Goal: Find contact information: Obtain details needed to contact an individual or organization

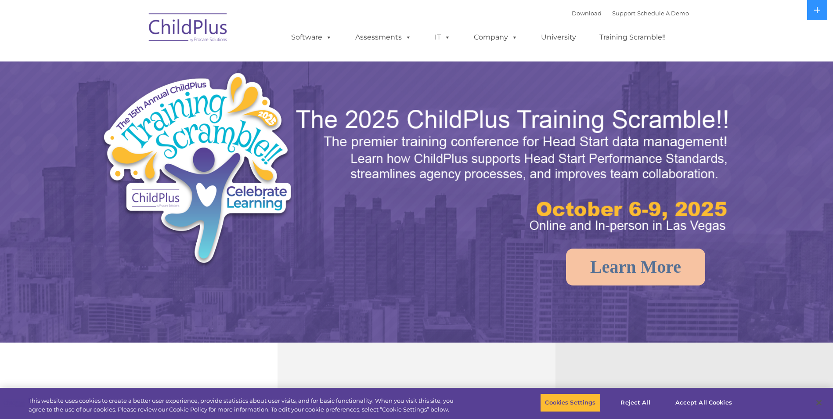
select select "MEDIUM"
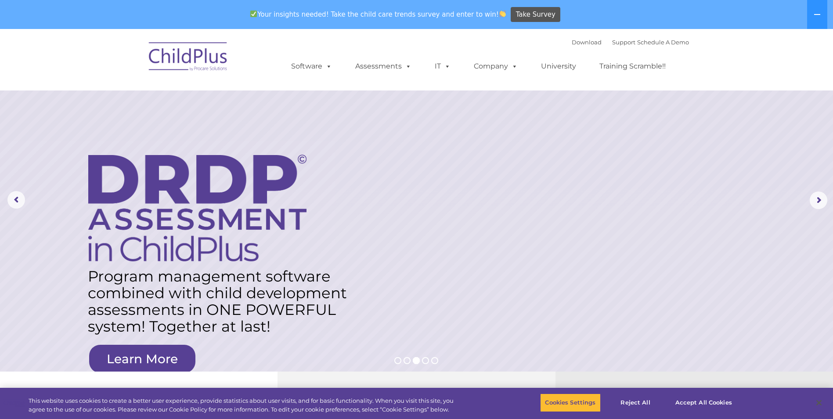
drag, startPoint x: 609, startPoint y: 65, endPoint x: 444, endPoint y: 42, distance: 167.0
click at [444, 42] on div "Download Support | Schedule A Demo  MENU MENU Software ChildPlus: The original…" at bounding box center [480, 60] width 415 height 48
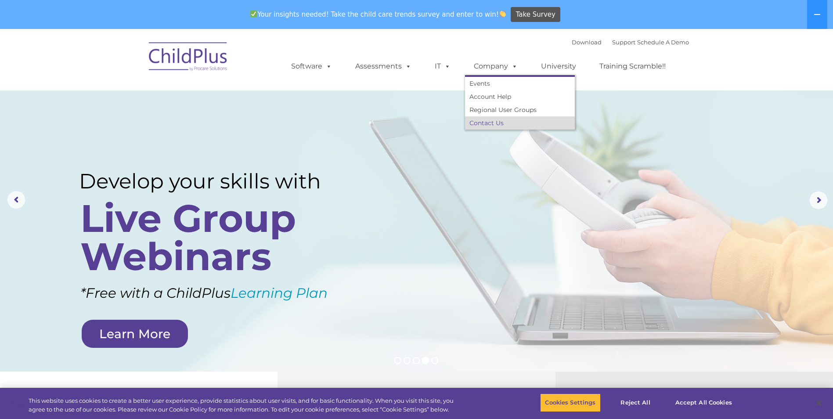
click at [500, 122] on link "Contact Us" at bounding box center [520, 122] width 110 height 13
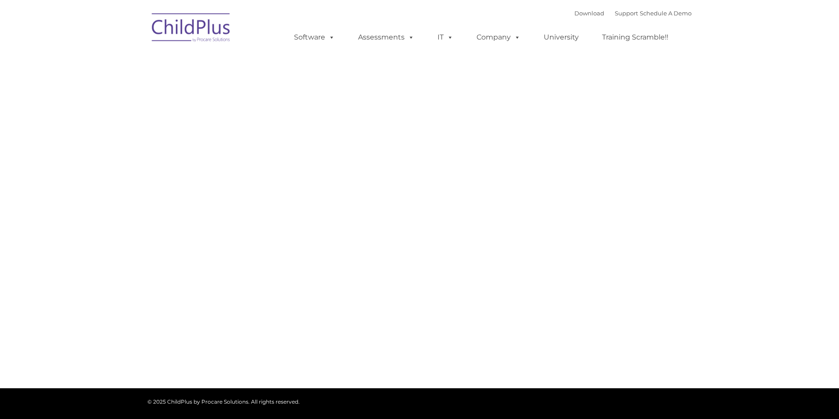
type input ""
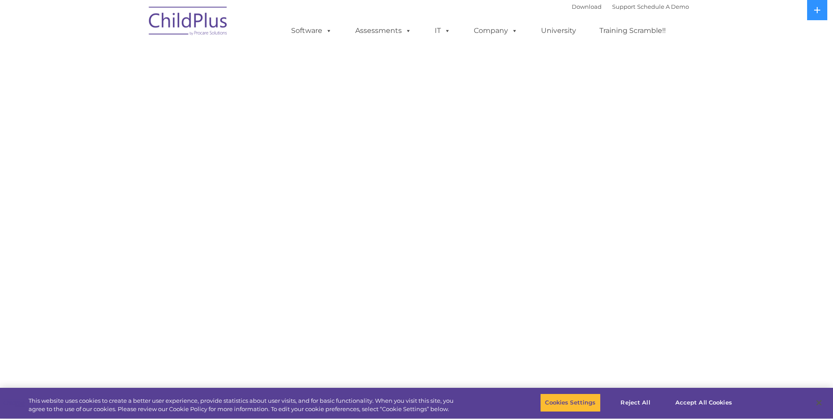
select select "MEDIUM"
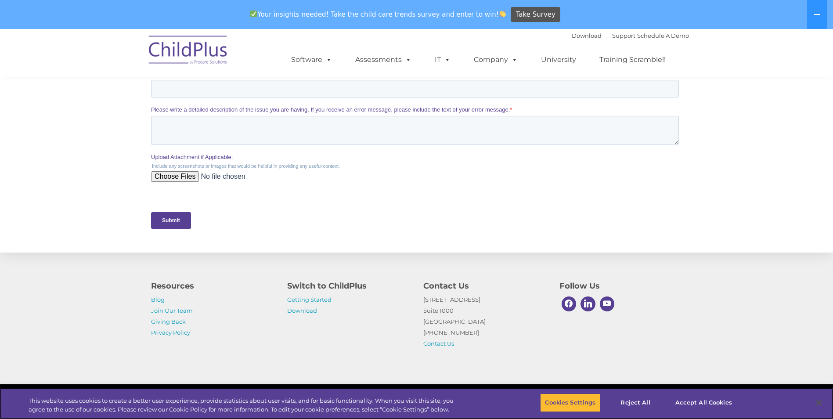
scroll to position [363, 0]
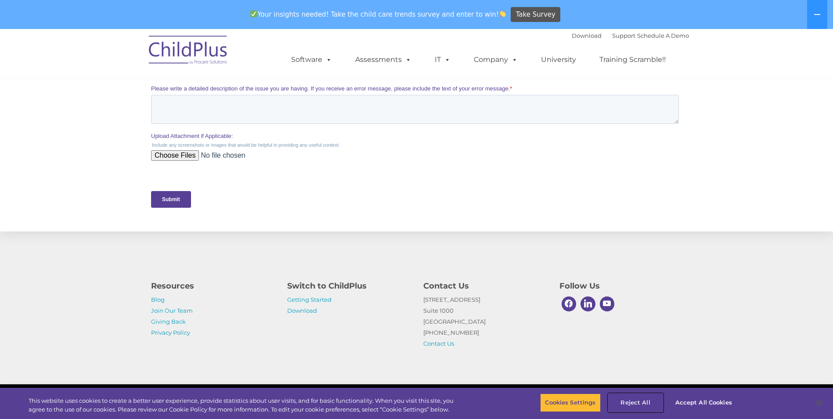
click at [642, 406] on button "Reject All" at bounding box center [635, 402] width 55 height 18
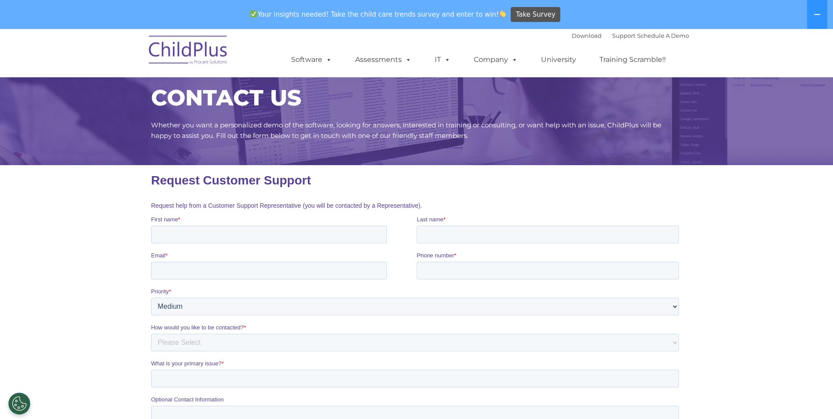
scroll to position [0, 0]
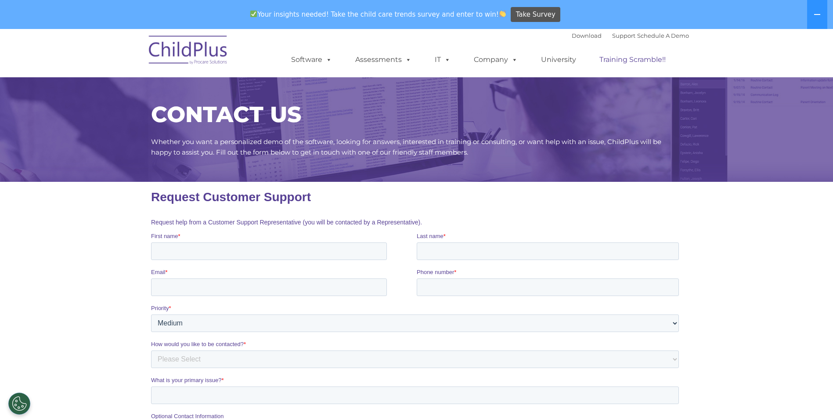
click at [632, 60] on link "Training Scramble!!" at bounding box center [632, 60] width 84 height 18
